Goal: Task Accomplishment & Management: Manage account settings

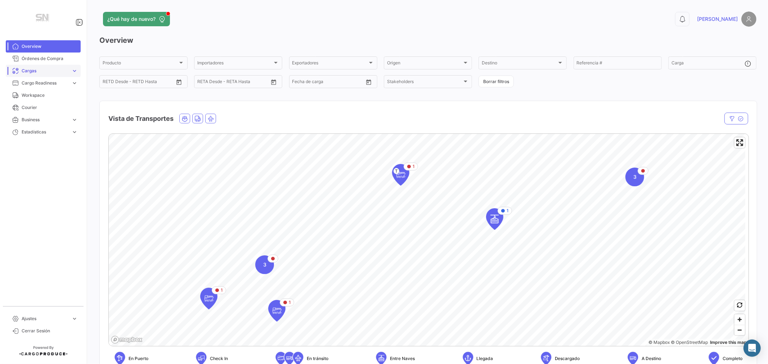
click at [37, 70] on span "Cargas" at bounding box center [45, 71] width 47 height 6
click at [41, 95] on span "Cargas Marítimas" at bounding box center [37, 98] width 36 height 6
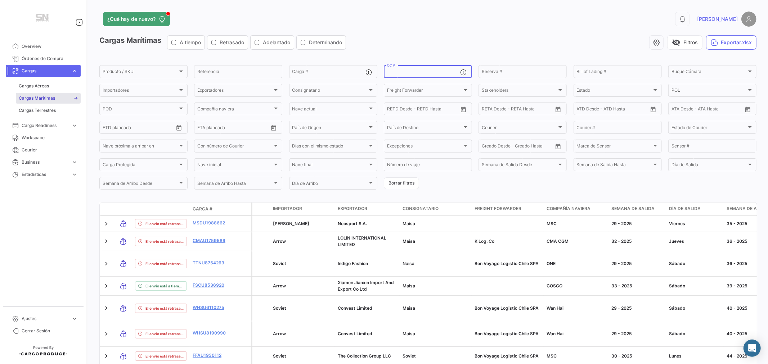
click at [406, 71] on input "OC #" at bounding box center [423, 72] width 73 height 5
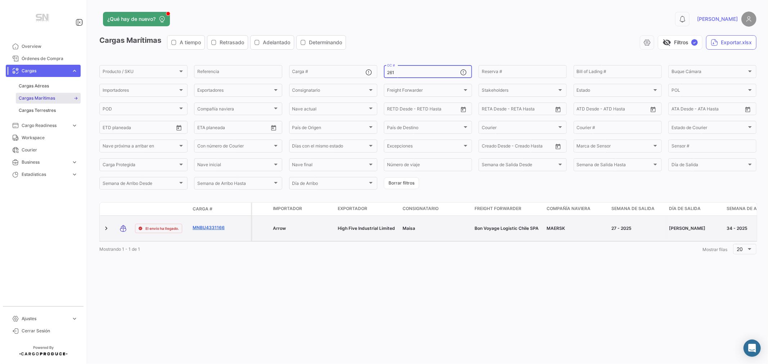
type input "261"
click at [204, 227] on link "MNBU4331166" at bounding box center [211, 228] width 37 height 6
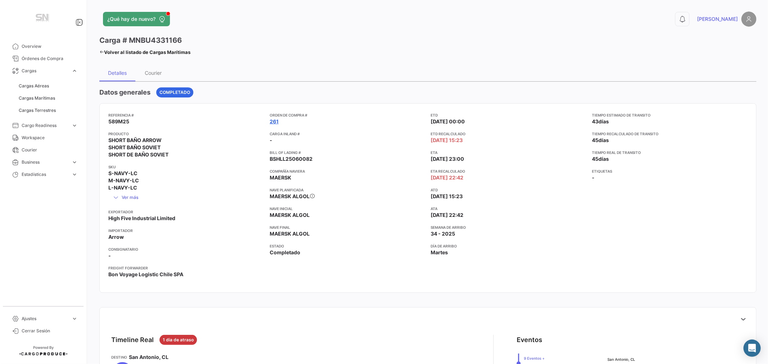
click at [273, 122] on link "261" at bounding box center [274, 121] width 9 height 7
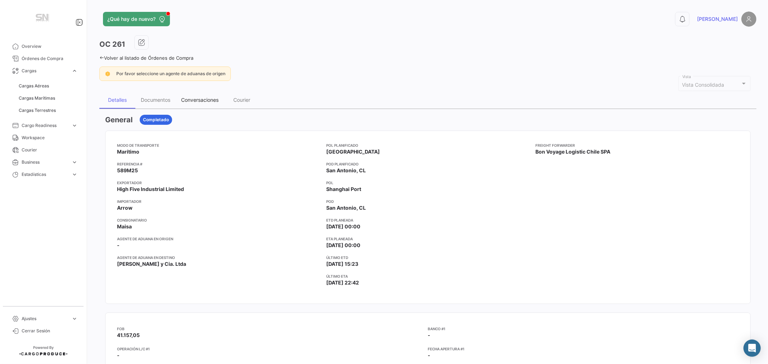
click at [198, 99] on div "Conversaciones" at bounding box center [199, 100] width 37 height 6
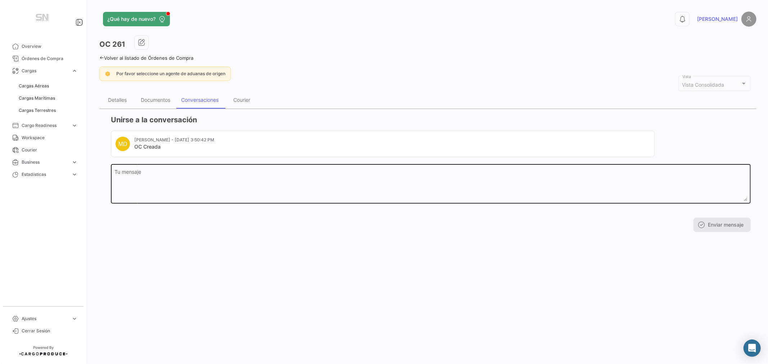
click at [165, 179] on textarea "Tu mensaje" at bounding box center [431, 186] width 632 height 32
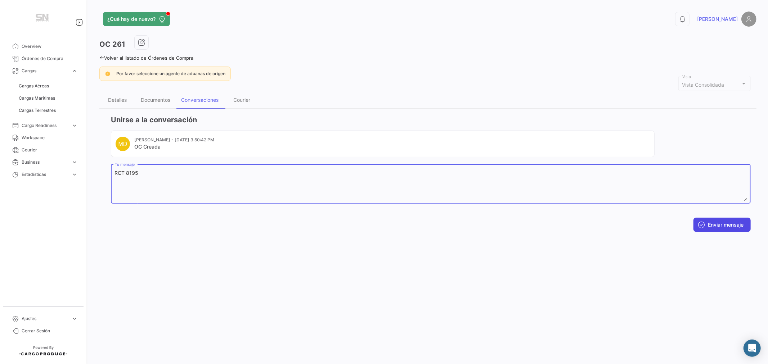
type textarea "RCT 8195"
click at [716, 223] on button "Enviar mensaje" at bounding box center [721, 225] width 57 height 14
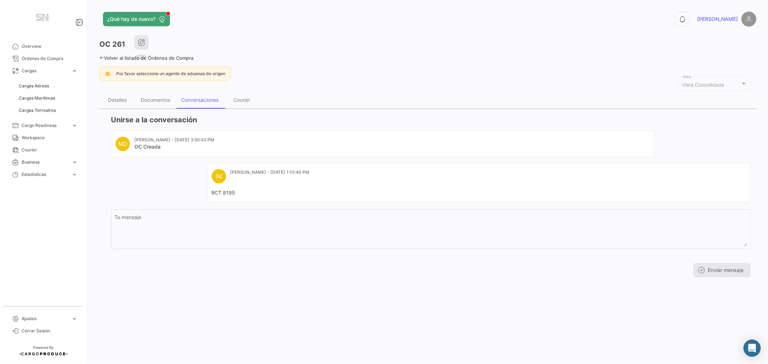
click at [144, 40] on icon "button" at bounding box center [141, 42] width 7 height 7
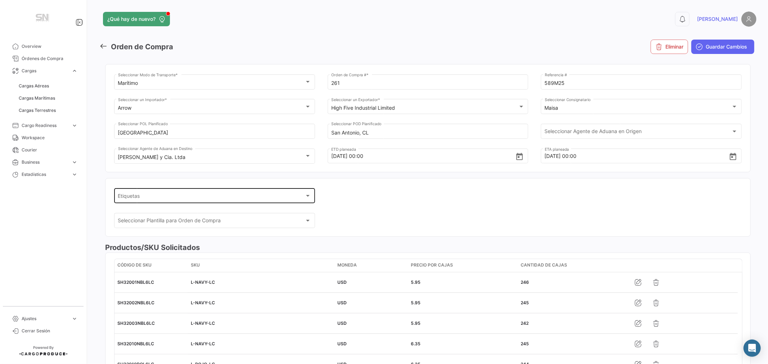
click at [172, 194] on div "Etiquetas Etiquetas" at bounding box center [214, 195] width 193 height 17
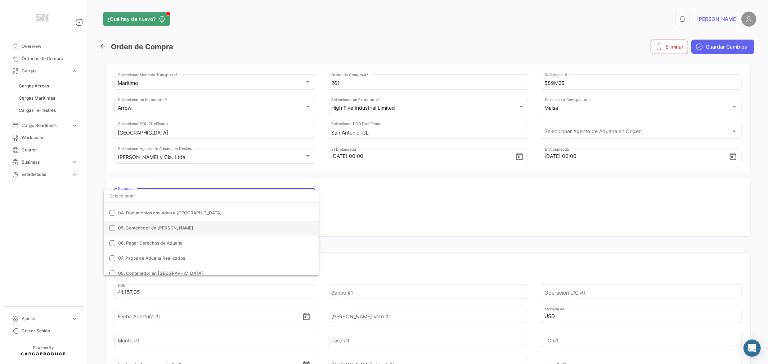
scroll to position [80, 0]
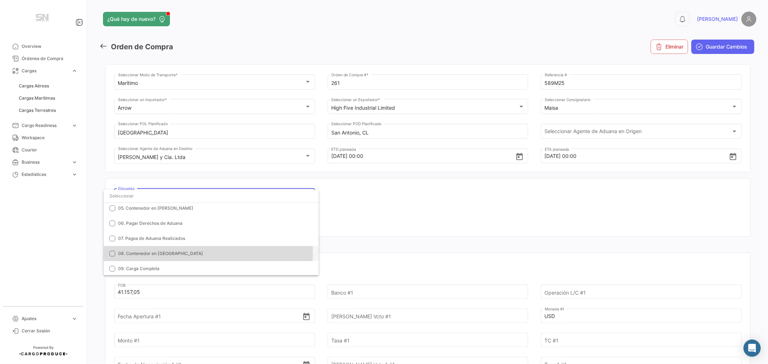
click at [172, 252] on span "08. Contenedor en [GEOGRAPHIC_DATA]" at bounding box center [160, 253] width 85 height 5
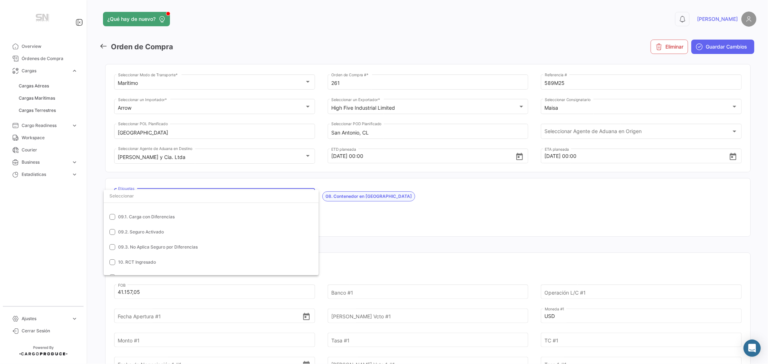
scroll to position [160, 0]
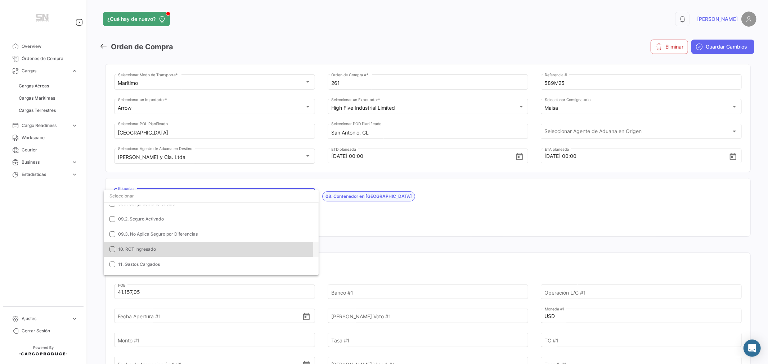
click at [153, 247] on span "10. RCT Ingresado" at bounding box center [137, 249] width 38 height 5
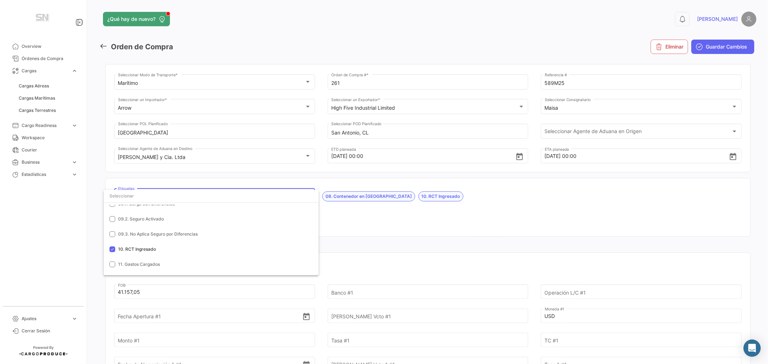
click at [713, 49] on div at bounding box center [384, 182] width 768 height 364
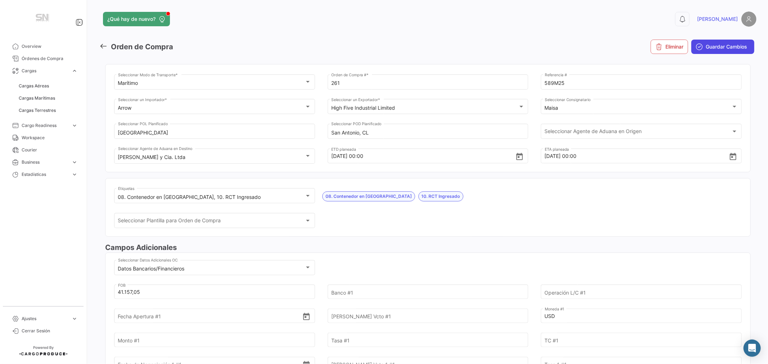
click at [719, 48] on span "Guardar Cambios" at bounding box center [726, 46] width 41 height 7
